Goal: Ask a question

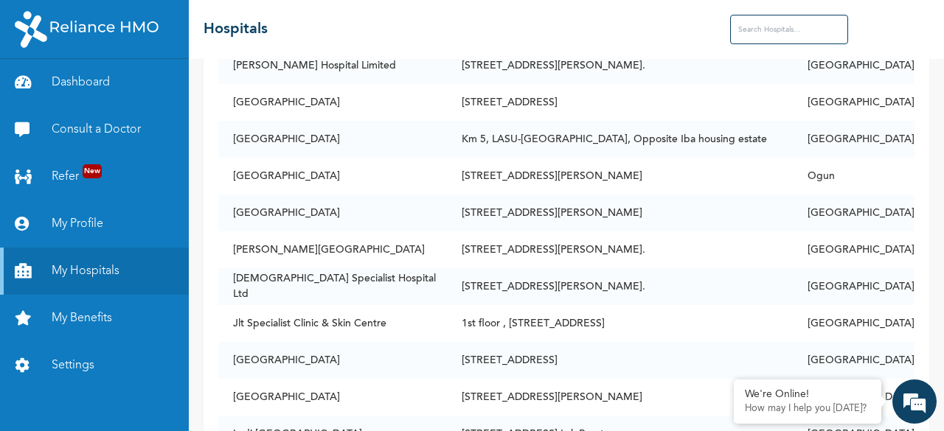
scroll to position [1843, 0]
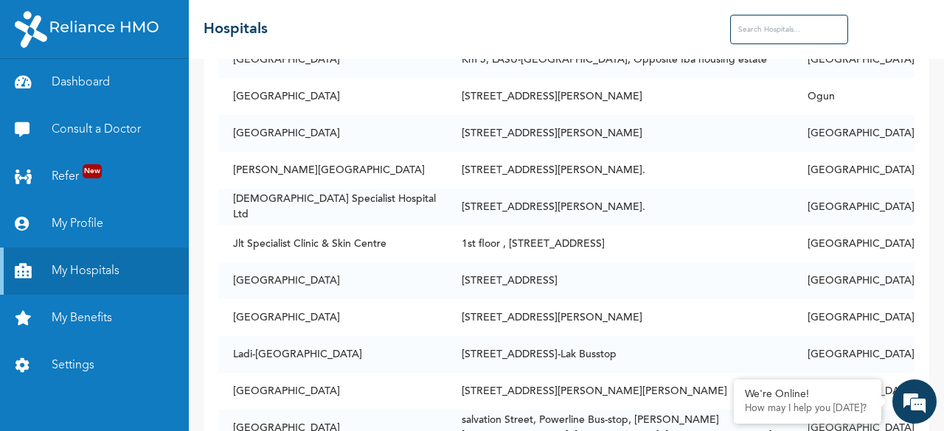
click at [766, 29] on input "text" at bounding box center [789, 29] width 118 height 29
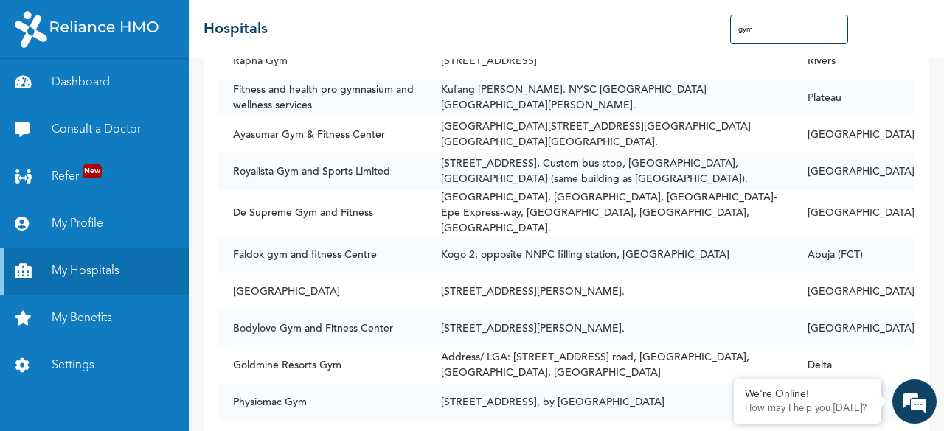
type input "gym"
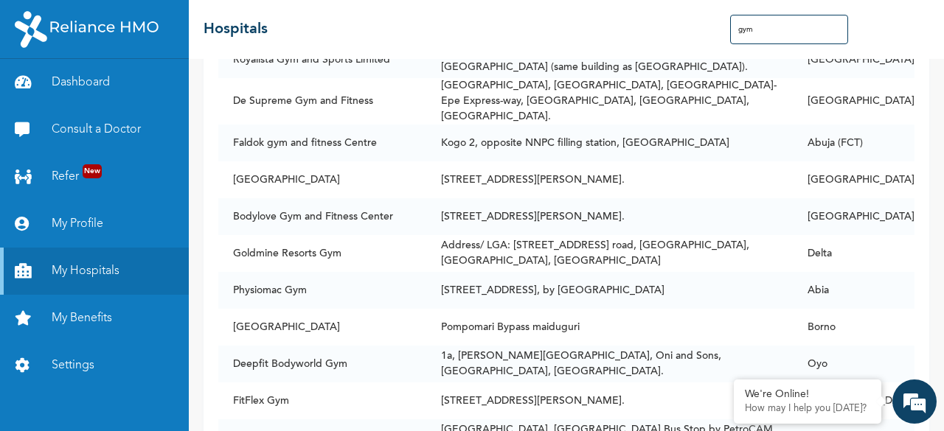
scroll to position [1956, 0]
click at [916, 400] on em at bounding box center [914, 402] width 40 height 40
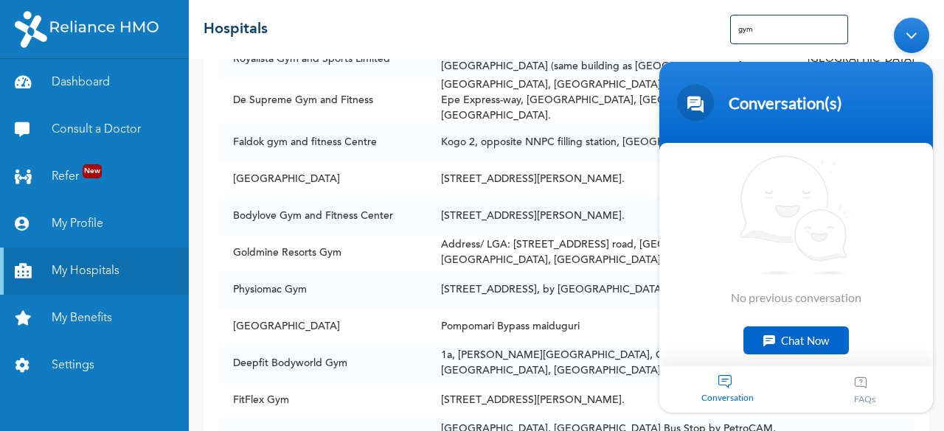
click at [775, 333] on div "Chat Now" at bounding box center [795, 341] width 105 height 28
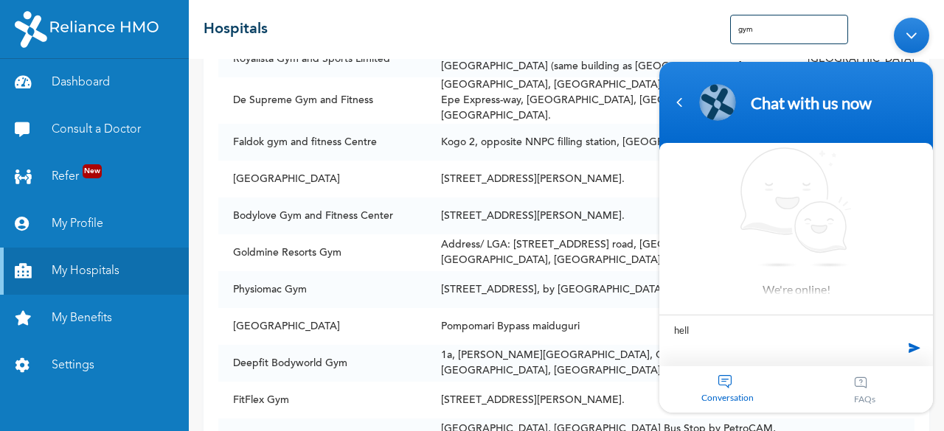
type textarea "hello"
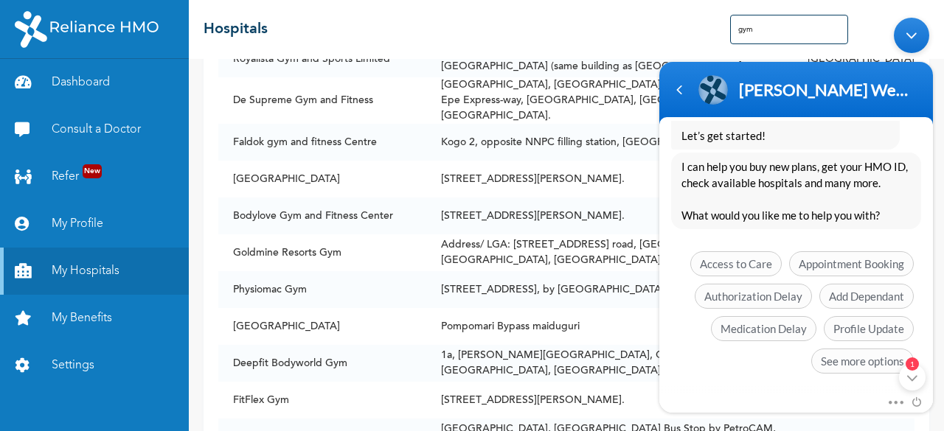
scroll to position [398, 0]
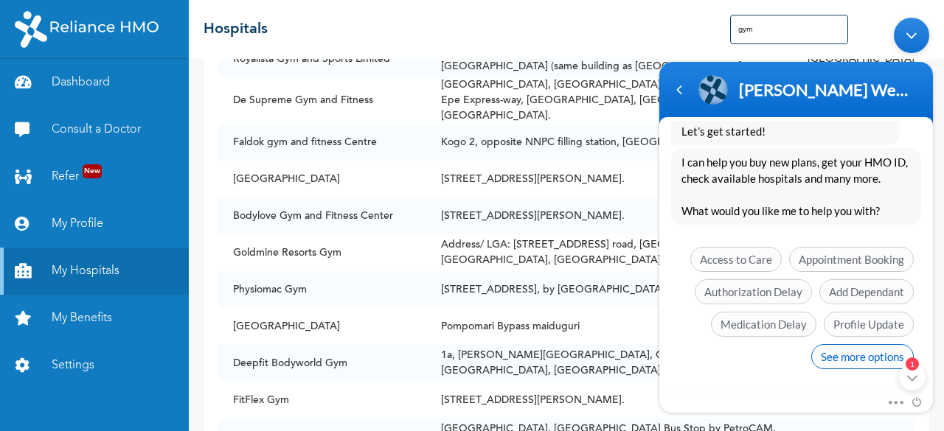
click at [854, 354] on span "See more options" at bounding box center [862, 356] width 102 height 25
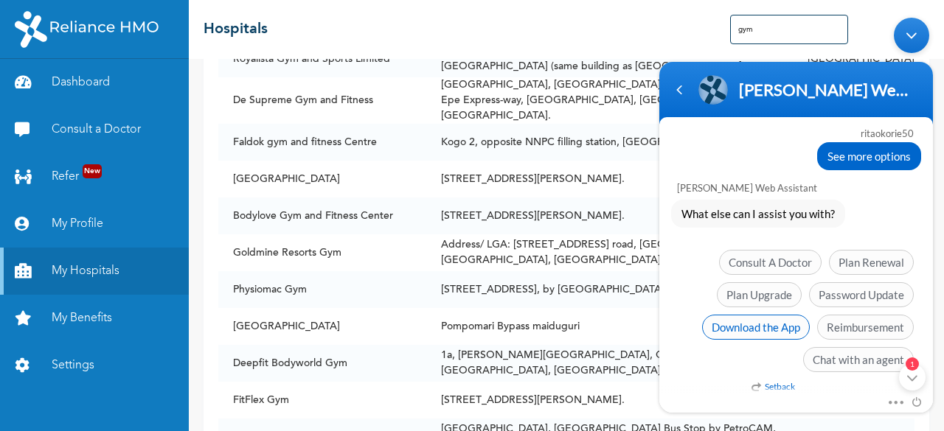
scroll to position [506, 0]
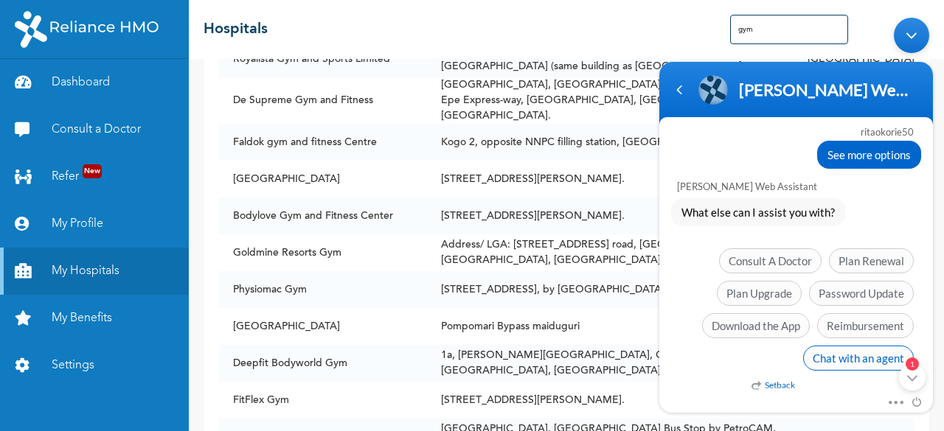
click at [834, 352] on span "Chat with an agent" at bounding box center [858, 358] width 111 height 25
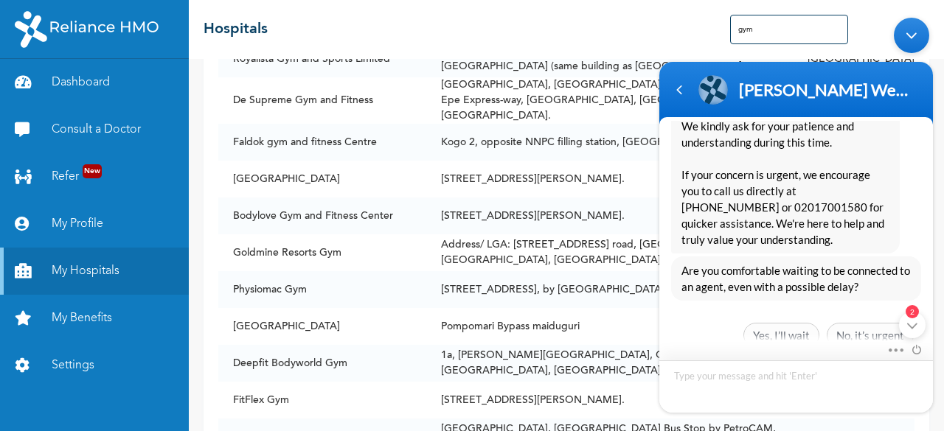
scroll to position [796, 0]
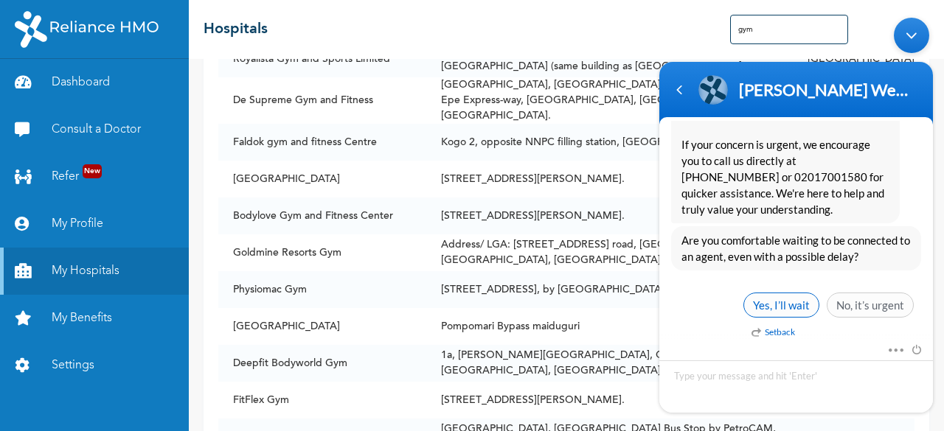
click at [784, 302] on span "Yes, I’ll wait" at bounding box center [781, 305] width 76 height 25
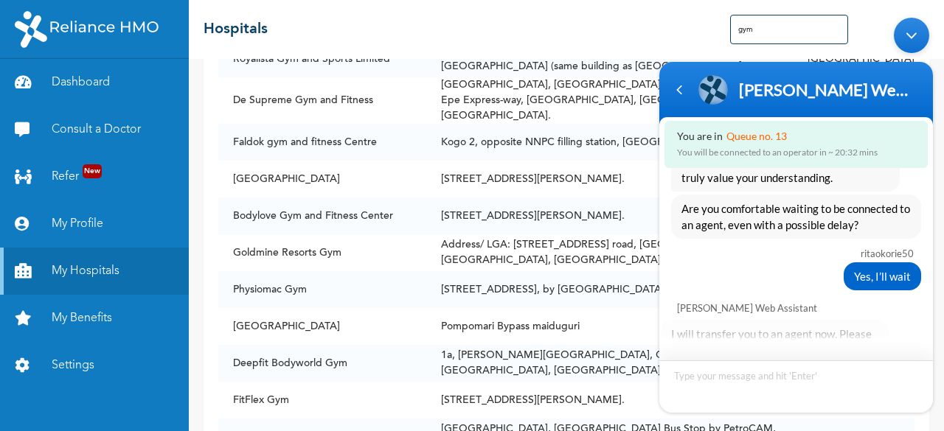
scroll to position [986, 0]
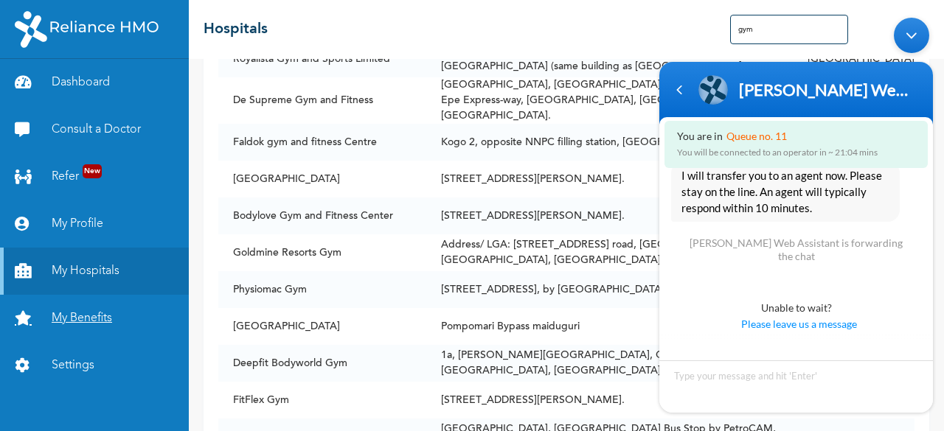
click at [94, 318] on link "My Benefits" at bounding box center [94, 318] width 189 height 47
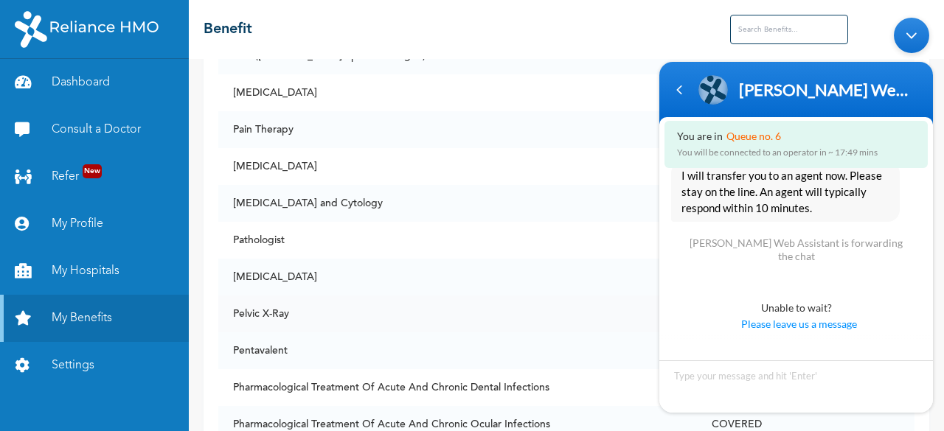
scroll to position [7888, 0]
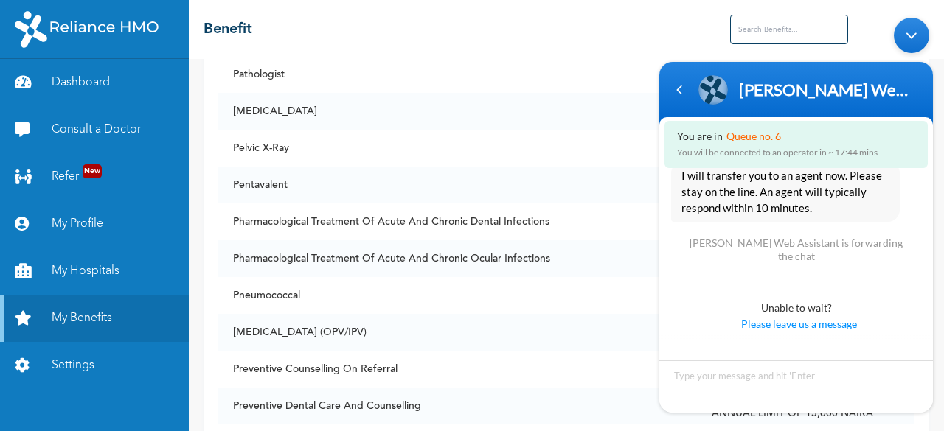
click at [916, 28] on div "Minimize live chat window" at bounding box center [910, 35] width 35 height 35
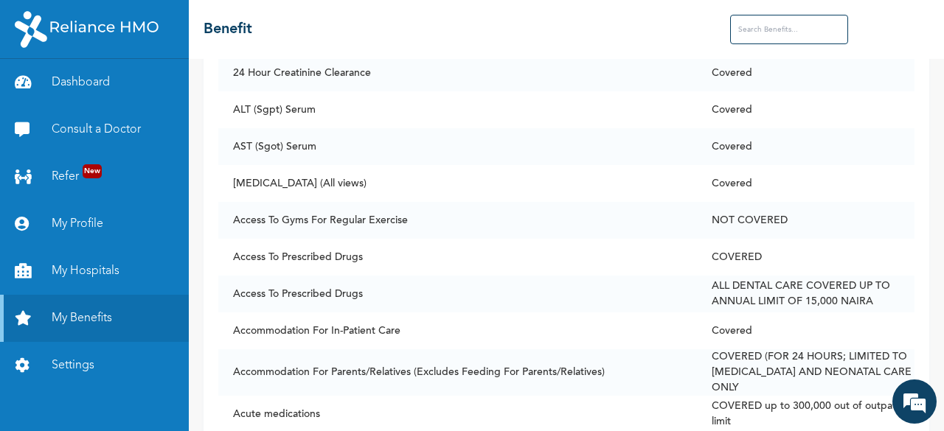
scroll to position [147, 0]
click at [916, 402] on em at bounding box center [914, 402] width 40 height 40
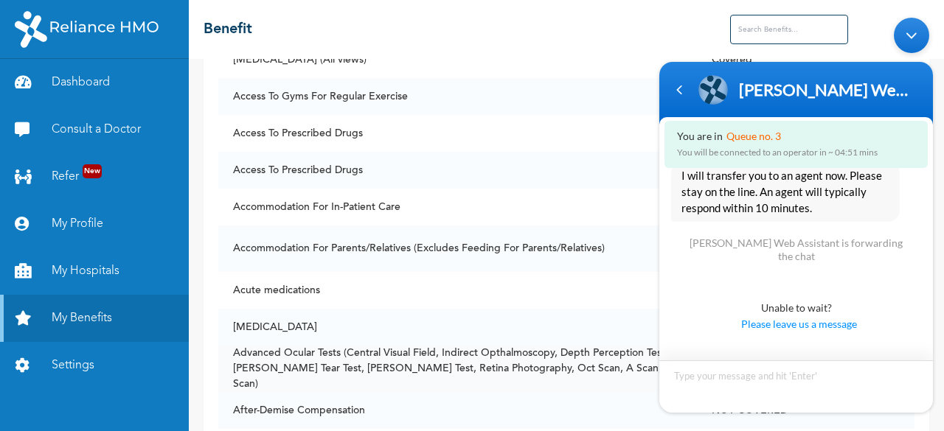
scroll to position [295, 0]
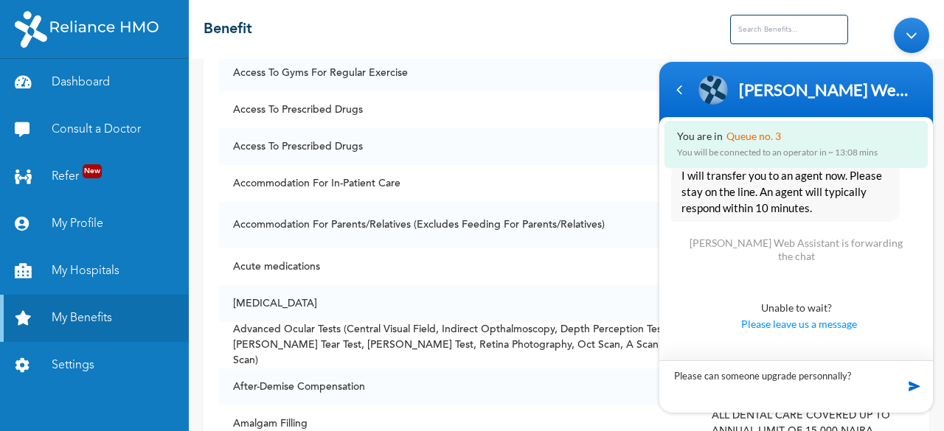
type textarea "Please can someone upgrade personnally?"
click at [907, 384] on span at bounding box center [914, 386] width 15 height 15
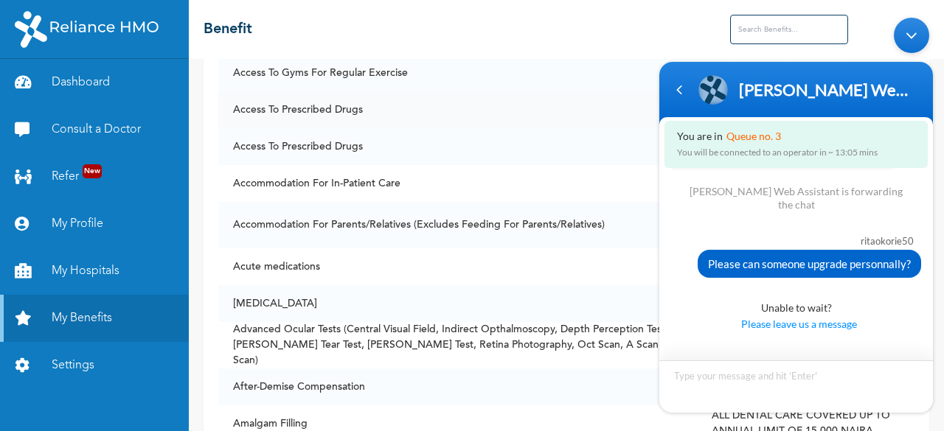
scroll to position [986, 0]
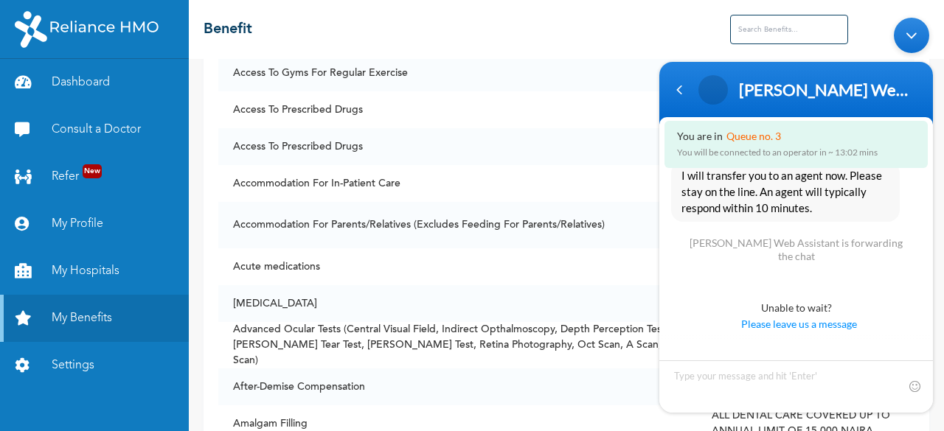
click at [916, 35] on div "Minimize live chat window" at bounding box center [910, 35] width 35 height 35
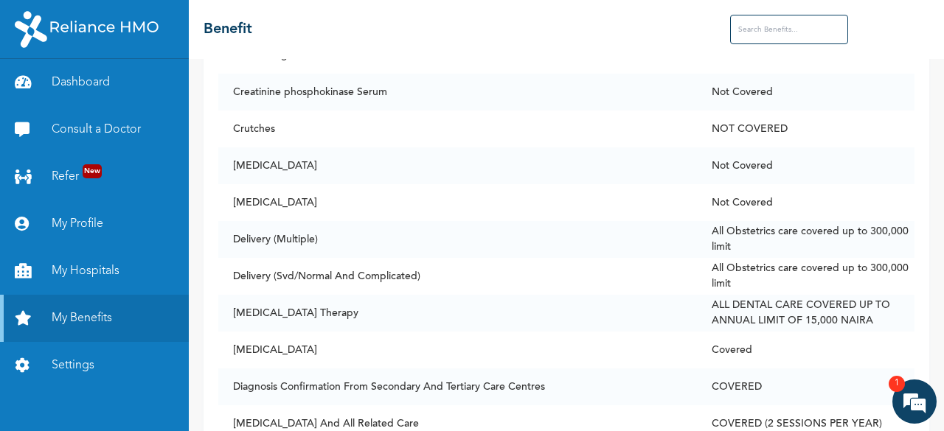
scroll to position [1234, 0]
click at [916, 405] on em at bounding box center [914, 402] width 40 height 40
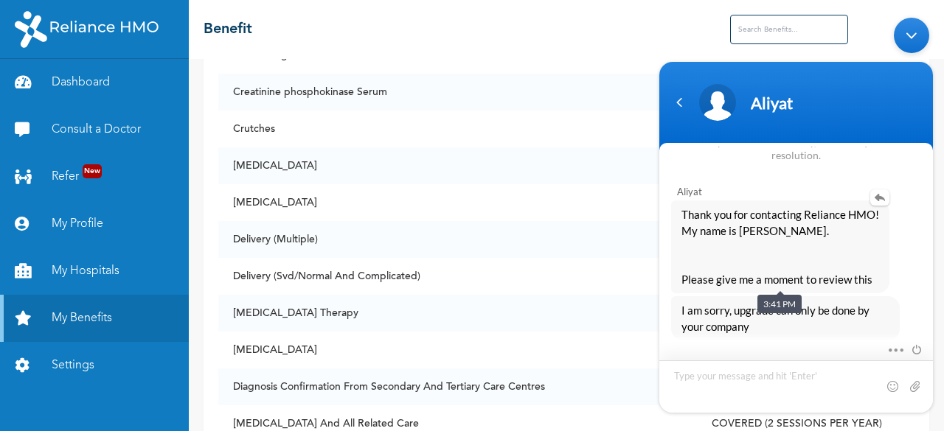
scroll to position [1208, 0]
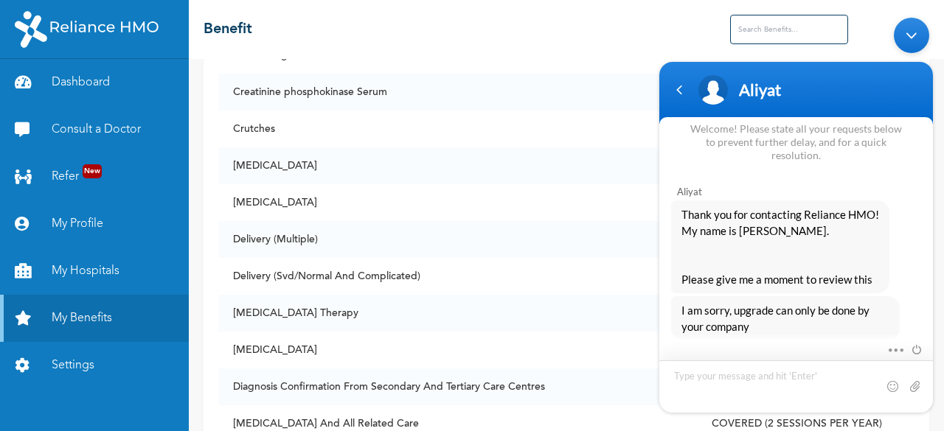
click at [733, 377] on textarea "Type your message and hit 'Enter'" at bounding box center [795, 386] width 273 height 52
type textarea "Alright"
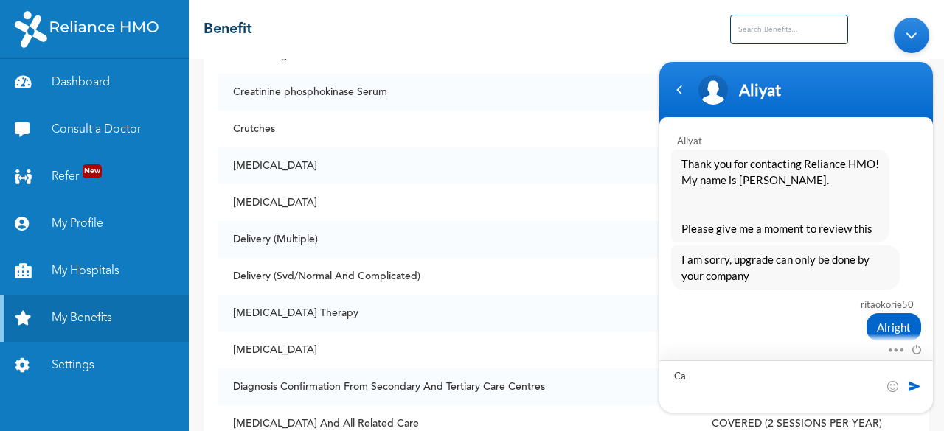
type textarea "C"
type textarea "Aside the hospital which i registered, can i use any hospital i want"
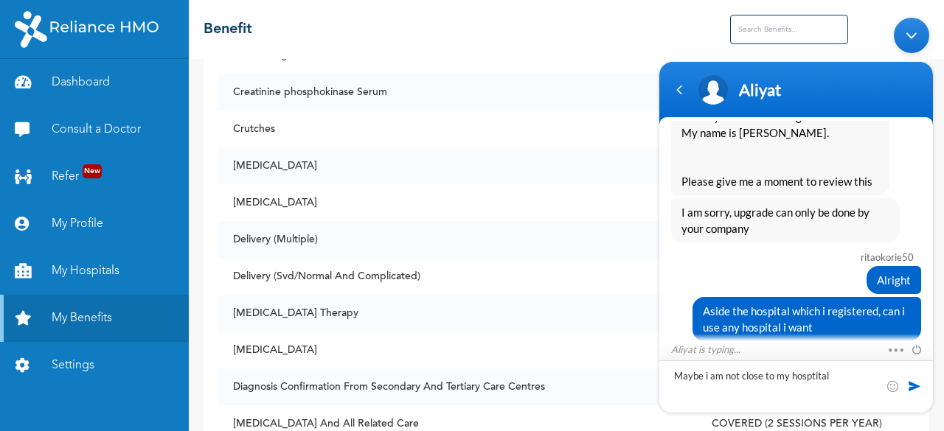
type textarea "Maybe i am not close to my hosptital"
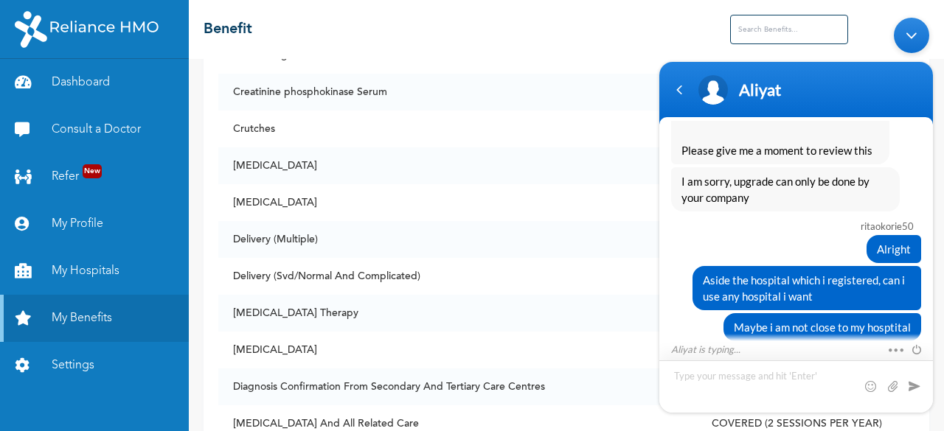
scroll to position [1405, 0]
